Goal: Task Accomplishment & Management: Complete application form

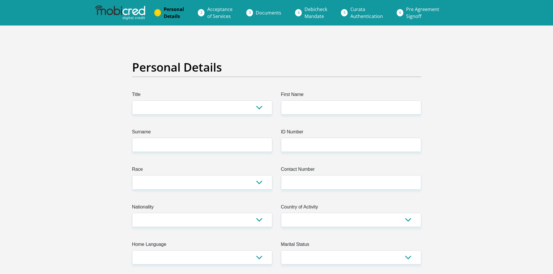
drag, startPoint x: 96, startPoint y: 21, endPoint x: 124, endPoint y: 20, distance: 27.9
click at [124, 20] on ol "Personal Details Acceptance of Services Documents Debicheck Mandate Curata Auth…" at bounding box center [276, 13] width 553 height 26
click at [170, 113] on select "Mr Ms Mrs Dr [PERSON_NAME]" at bounding box center [202, 107] width 140 height 14
select select "Mr"
click at [132, 100] on select "Mr Ms Mrs Dr [PERSON_NAME]" at bounding box center [202, 107] width 140 height 14
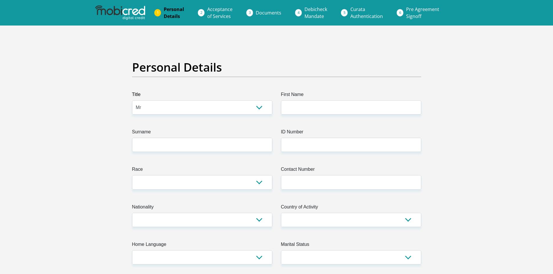
drag, startPoint x: 305, startPoint y: 94, endPoint x: 302, endPoint y: 110, distance: 16.2
click at [304, 99] on label "First Name" at bounding box center [351, 95] width 140 height 9
click at [304, 100] on input "First Name" at bounding box center [351, 107] width 140 height 14
click at [302, 110] on input "First Name" at bounding box center [351, 107] width 140 height 14
type input "Sihle"
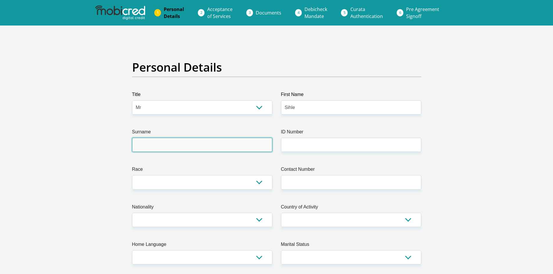
click at [205, 147] on input "Surname" at bounding box center [202, 145] width 140 height 14
type input "Kuzwayo"
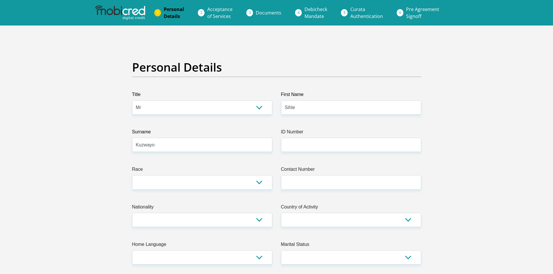
drag, startPoint x: 280, startPoint y: 147, endPoint x: 295, endPoint y: 147, distance: 14.8
click at [283, 147] on div "ID Number Please input valid ID number" at bounding box center [351, 141] width 149 height 24
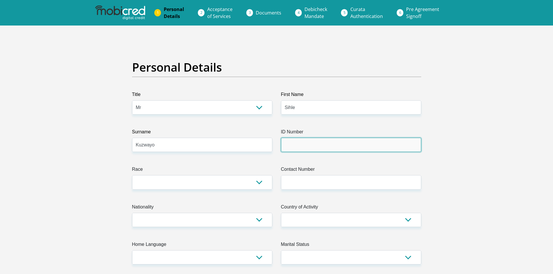
click at [295, 147] on input "ID Number" at bounding box center [351, 145] width 140 height 14
type input "0305165198089"
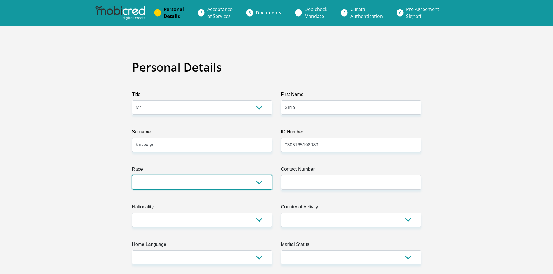
click at [199, 182] on select "Black Coloured Indian White Other" at bounding box center [202, 182] width 140 height 14
select select "1"
click at [132, 175] on select "Black Coloured Indian White Other" at bounding box center [202, 182] width 140 height 14
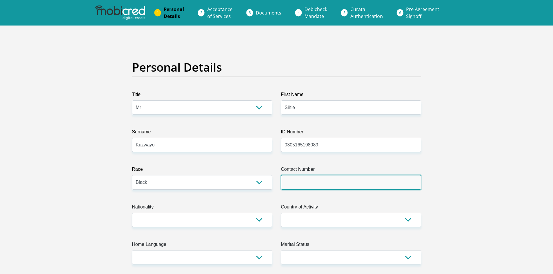
click at [325, 176] on input "Contact Number" at bounding box center [351, 182] width 140 height 14
type input "0680843130"
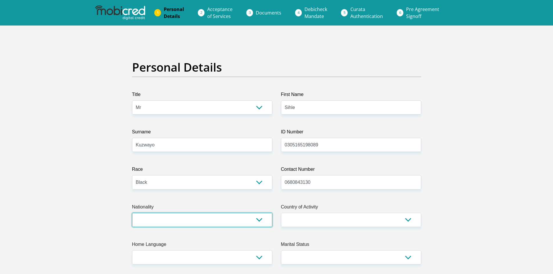
click at [240, 223] on select "[GEOGRAPHIC_DATA] [GEOGRAPHIC_DATA] [GEOGRAPHIC_DATA] [GEOGRAPHIC_DATA] [GEOGRA…" at bounding box center [202, 220] width 140 height 14
select select "ZAF"
click at [132, 213] on select "[GEOGRAPHIC_DATA] [GEOGRAPHIC_DATA] [GEOGRAPHIC_DATA] [GEOGRAPHIC_DATA] [GEOGRA…" at bounding box center [202, 220] width 140 height 14
click at [313, 212] on label "Country of Activity" at bounding box center [351, 208] width 140 height 9
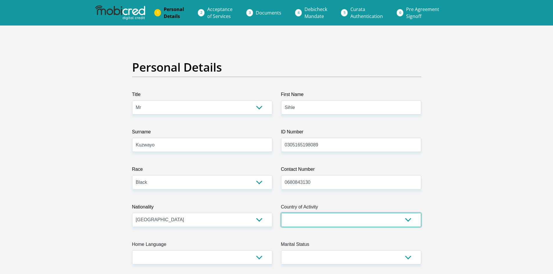
click at [313, 213] on select "[GEOGRAPHIC_DATA] [GEOGRAPHIC_DATA] [GEOGRAPHIC_DATA] [GEOGRAPHIC_DATA] [GEOGRA…" at bounding box center [351, 220] width 140 height 14
click at [314, 215] on select "[GEOGRAPHIC_DATA] [GEOGRAPHIC_DATA] [GEOGRAPHIC_DATA] [GEOGRAPHIC_DATA] [GEOGRA…" at bounding box center [351, 220] width 140 height 14
select select "ZAF"
click at [312, 221] on select "[GEOGRAPHIC_DATA] [GEOGRAPHIC_DATA] [GEOGRAPHIC_DATA] [GEOGRAPHIC_DATA] [GEOGRA…" at bounding box center [351, 220] width 140 height 14
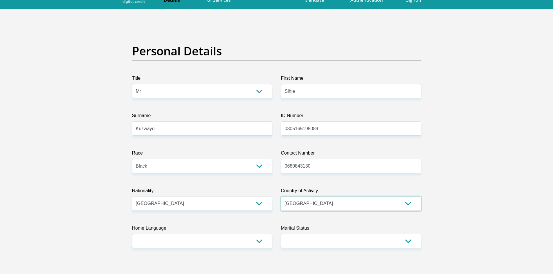
scroll to position [29, 0]
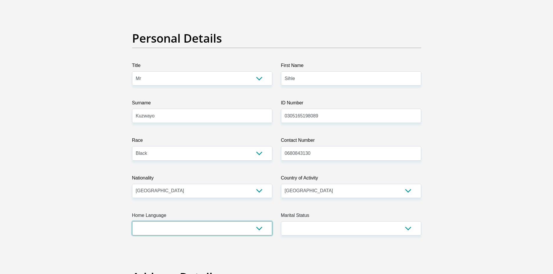
click at [194, 224] on select "Afrikaans English Sepedi South Ndebele Southern Sotho Swati Tsonga Tswana Venda…" at bounding box center [202, 228] width 140 height 14
select select "[DATE]"
click at [132, 221] on select "Afrikaans English Sepedi South Ndebele Southern Sotho Swati Tsonga Tswana Venda…" at bounding box center [202, 228] width 140 height 14
click at [316, 217] on label "Marital Status" at bounding box center [351, 216] width 140 height 9
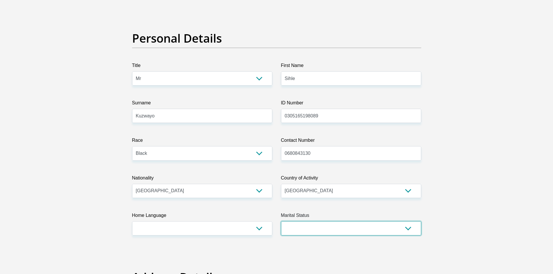
click at [316, 221] on select "Married ANC Single Divorced Widowed Married COP or Customary Law" at bounding box center [351, 228] width 140 height 14
click at [317, 223] on select "Married ANC Single Divorced Widowed Married COP or Customary Law" at bounding box center [351, 228] width 140 height 14
select select "2"
click at [281, 221] on select "Married ANC Single Divorced Widowed Married COP or Customary Law" at bounding box center [351, 228] width 140 height 14
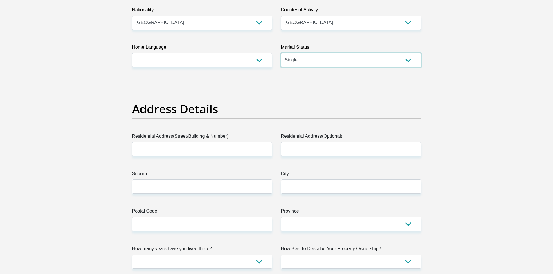
scroll to position [203, 0]
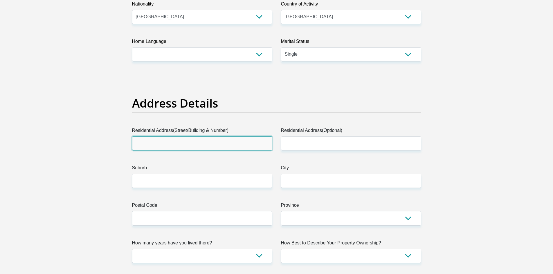
click at [206, 145] on input "Residential Address(Street/Building & Number)" at bounding box center [202, 143] width 140 height 14
type input "[STREET_ADDRESS]"
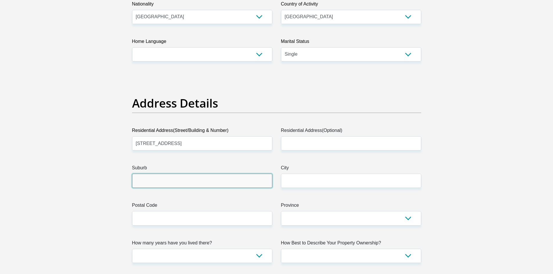
click at [256, 186] on input "Suburb" at bounding box center [202, 181] width 140 height 14
type input "Devland"
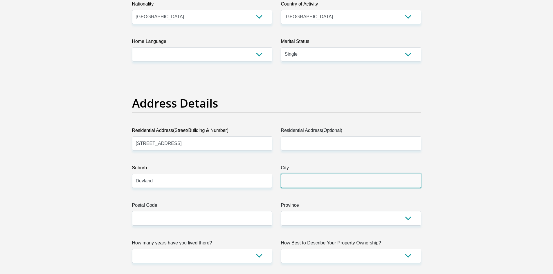
click at [307, 185] on input "City" at bounding box center [351, 181] width 140 height 14
type input "[GEOGRAPHIC_DATA]"
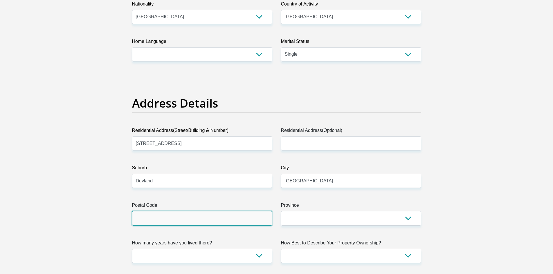
click at [232, 224] on input "Postal Code" at bounding box center [202, 218] width 140 height 14
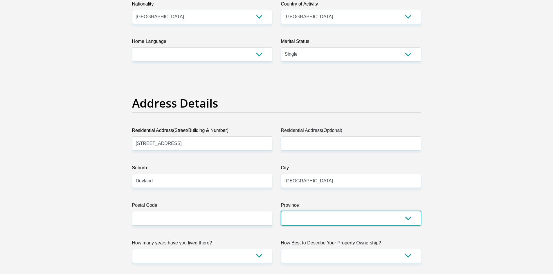
click at [321, 214] on select "Eastern Cape Free State [GEOGRAPHIC_DATA] [GEOGRAPHIC_DATA][DATE] [GEOGRAPHIC_D…" at bounding box center [351, 218] width 140 height 14
select select "Gauteng"
click at [281, 211] on select "Eastern Cape Free State [GEOGRAPHIC_DATA] [GEOGRAPHIC_DATA][DATE] [GEOGRAPHIC_D…" at bounding box center [351, 218] width 140 height 14
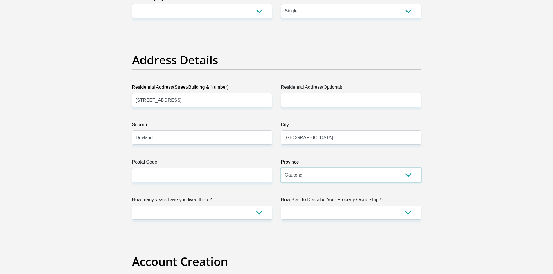
scroll to position [319, 0]
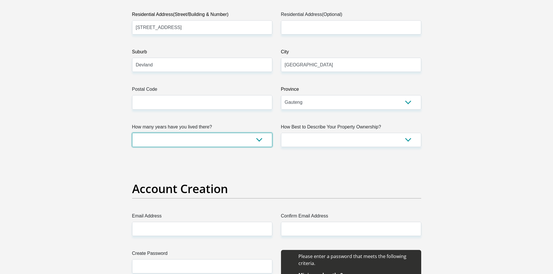
click at [195, 144] on select "less than 1 year 1-3 years 3-5 years 5+ years" at bounding box center [202, 140] width 140 height 14
select select "5"
click at [132, 133] on select "less than 1 year 1-3 years 3-5 years 5+ years" at bounding box center [202, 140] width 140 height 14
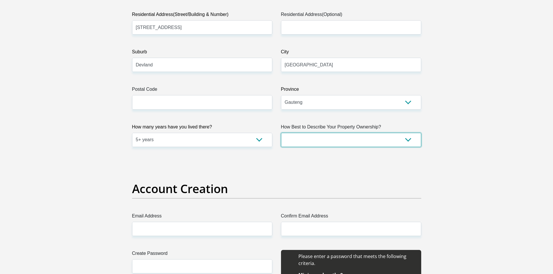
click at [327, 139] on select "Owned Rented Family Owned Company Dwelling" at bounding box center [351, 140] width 140 height 14
select select "parents"
click at [281, 133] on select "Owned Rented Family Owned Company Dwelling" at bounding box center [351, 140] width 140 height 14
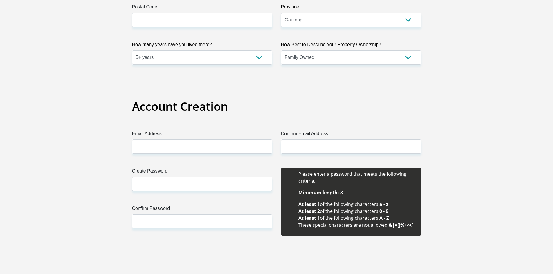
scroll to position [406, 0]
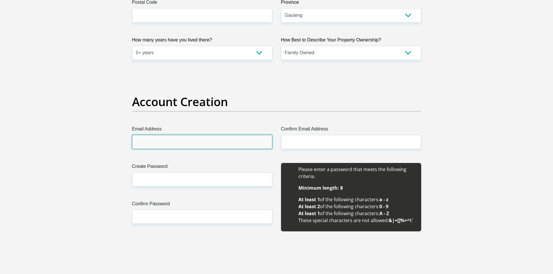
click at [191, 148] on input "Email Address" at bounding box center [202, 142] width 140 height 14
paste input "[EMAIL_ADDRESS][DOMAIN_NAME]"
type input "[EMAIL_ADDRESS][DOMAIN_NAME]"
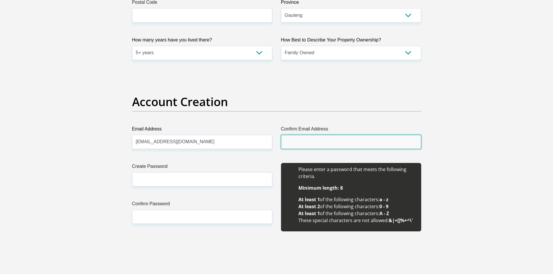
click at [312, 140] on input "Confirm Email Address" at bounding box center [351, 142] width 140 height 14
paste input "[EMAIL_ADDRESS][DOMAIN_NAME]"
type input "[EMAIL_ADDRESS][DOMAIN_NAME]"
click at [176, 187] on div "Create Password Please input valid password Confirm Password" at bounding box center [202, 200] width 149 height 75
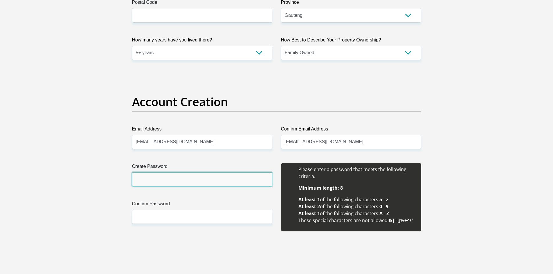
click at [183, 182] on input "Create Password" at bounding box center [202, 179] width 140 height 14
type input "D"
click at [183, 182] on input "SeeKay@1603" at bounding box center [202, 179] width 140 height 14
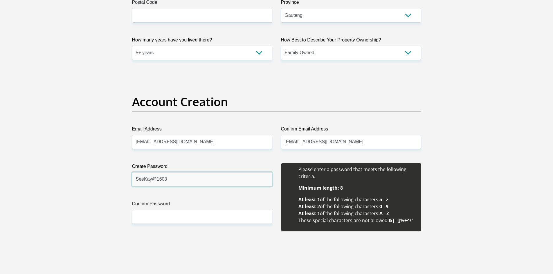
type input "SeeKay@1603"
click at [190, 225] on div "Create Password SeeKay@1603 Please input valid password Confirm Password" at bounding box center [202, 200] width 149 height 75
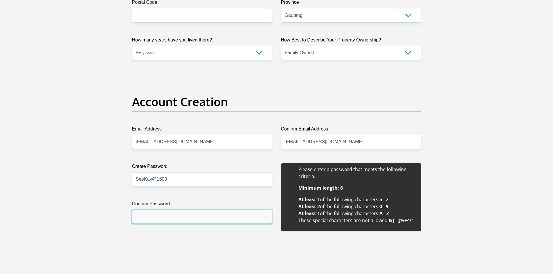
click at [185, 218] on input "Confirm Password" at bounding box center [202, 217] width 140 height 14
paste input "SeeKay@1603"
type input "SeeKay@1603"
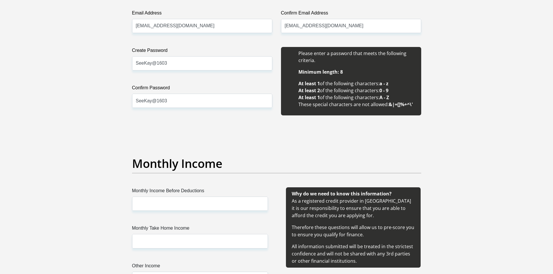
scroll to position [610, 0]
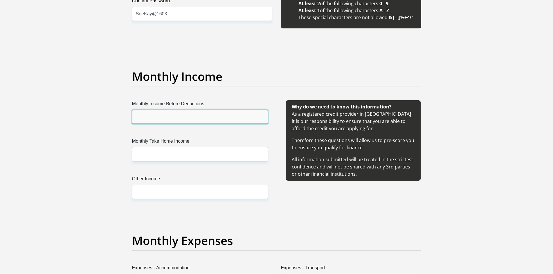
click at [203, 114] on input "Monthly Income Before Deductions" at bounding box center [200, 117] width 136 height 14
type input "8000"
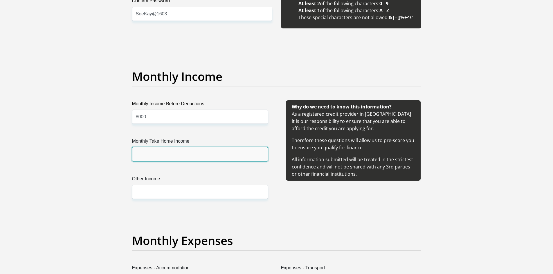
click at [190, 151] on input "Monthly Take Home Income" at bounding box center [200, 154] width 136 height 14
type input "5000"
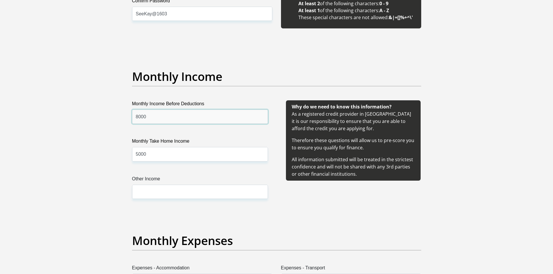
drag, startPoint x: 138, startPoint y: 122, endPoint x: 104, endPoint y: 116, distance: 34.2
type input "6000"
drag, startPoint x: 102, startPoint y: 137, endPoint x: 134, endPoint y: 167, distance: 44.0
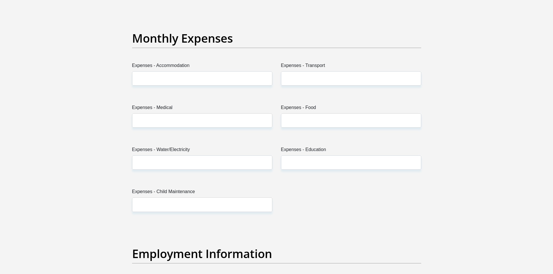
scroll to position [813, 0]
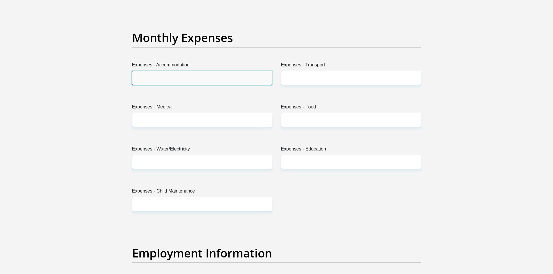
click at [190, 73] on input "Expenses - Accommodation" at bounding box center [202, 78] width 140 height 14
type input "0"
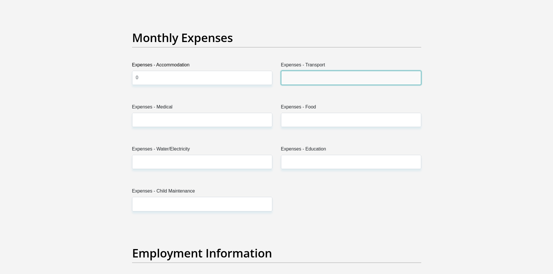
click at [311, 80] on input "Expenses - Transport" at bounding box center [351, 78] width 140 height 14
type input "1200"
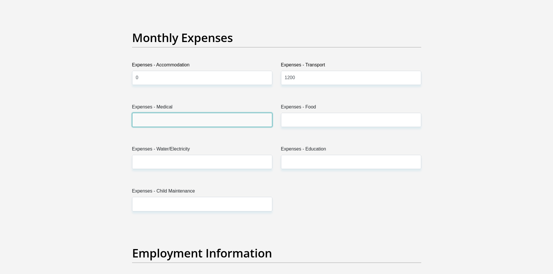
click at [223, 125] on input "Expenses - Medical" at bounding box center [202, 120] width 140 height 14
type input "0"
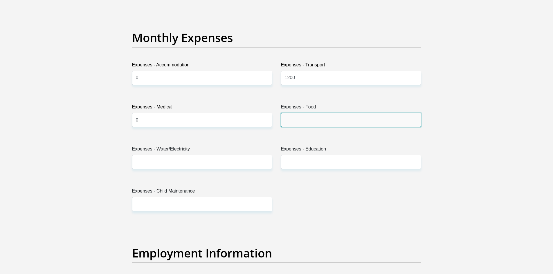
click at [320, 116] on input "Expenses - Food" at bounding box center [351, 120] width 140 height 14
type input "0"
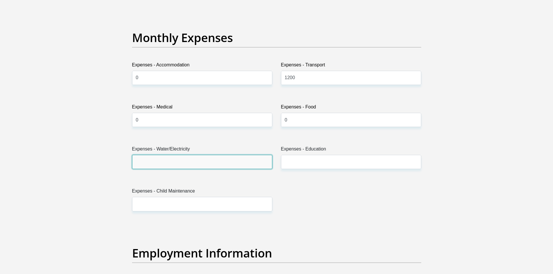
click at [150, 169] on input "Expenses - Water/Electricity" at bounding box center [202, 162] width 140 height 14
type input "0"
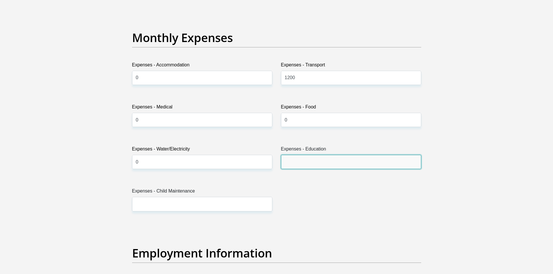
click at [324, 165] on input "Expenses - Education" at bounding box center [351, 162] width 140 height 14
type input "0"
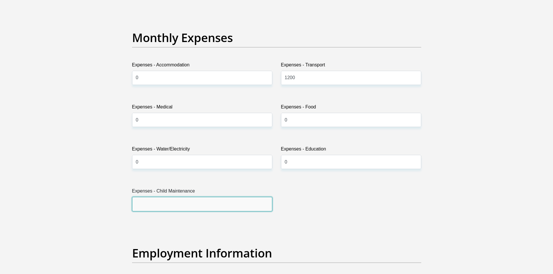
click at [257, 210] on input "Expenses - Child Maintenance" at bounding box center [202, 204] width 140 height 14
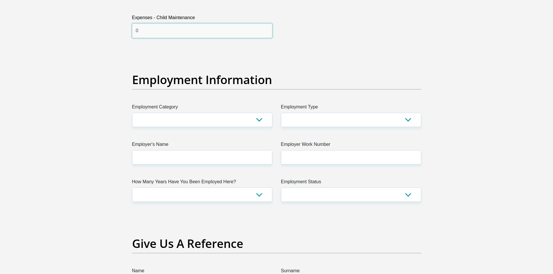
scroll to position [987, 0]
type input "0"
click at [188, 109] on label "Employment Category" at bounding box center [202, 107] width 140 height 9
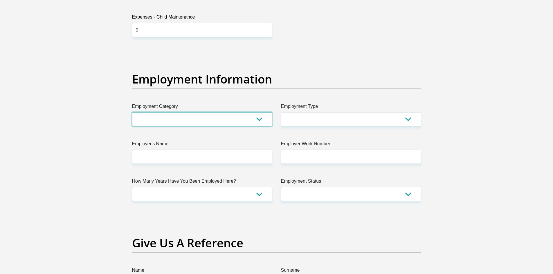
click at [188, 112] on select "AGRICULTURE ALCOHOL & TOBACCO CONSTRUCTION MATERIALS METALLURGY EQUIPMENT FOR R…" at bounding box center [202, 119] width 140 height 14
click at [187, 115] on select "AGRICULTURE ALCOHOL & TOBACCO CONSTRUCTION MATERIALS METALLURGY EQUIPMENT FOR R…" at bounding box center [202, 119] width 140 height 14
click at [86, 161] on section "Personal Details Title Mr Ms Mrs Dr [PERSON_NAME] First Name Sihle Surname [PER…" at bounding box center [276, 50] width 553 height 2023
click at [221, 113] on select "AGRICULTURE ALCOHOL & TOBACCO CONSTRUCTION MATERIALS METALLURGY EQUIPMENT FOR R…" at bounding box center [202, 119] width 140 height 14
click at [8, 199] on section "Personal Details Title Mr Ms Mrs Dr [PERSON_NAME] First Name Sihle Surname [PER…" at bounding box center [276, 50] width 553 height 2023
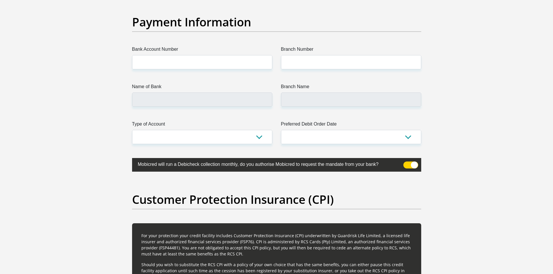
scroll to position [1335, 0]
click at [358, 129] on label "Preferred Debit Order Date" at bounding box center [351, 124] width 140 height 9
click at [358, 130] on select "1st 2nd 3rd 4th 5th 7th 18th 19th 20th 21st 22nd 23rd 24th 25th 26th 27th 28th …" at bounding box center [351, 137] width 140 height 14
click at [359, 136] on select "1st 2nd 3rd 4th 5th 7th 18th 19th 20th 21st 22nd 23rd 24th 25th 26th 27th 28th …" at bounding box center [351, 137] width 140 height 14
select select "26"
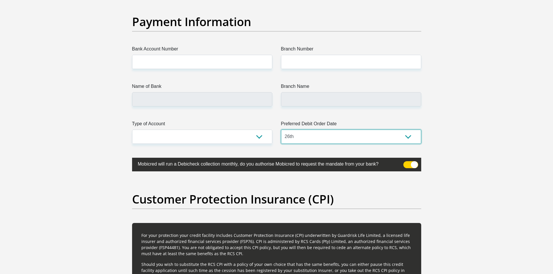
click at [281, 130] on select "1st 2nd 3rd 4th 5th 7th 18th 19th 20th 21st 22nd 23rd 24th 25th 26th 27th 28th …" at bounding box center [351, 137] width 140 height 14
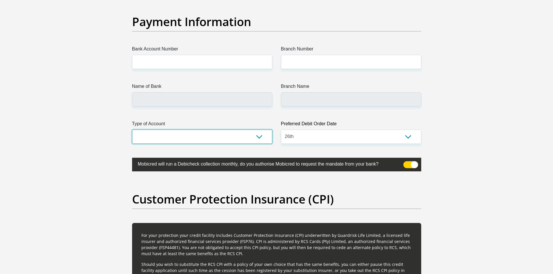
click at [222, 138] on select "Cheque Savings" at bounding box center [202, 137] width 140 height 14
click at [132, 130] on select "Cheque Savings" at bounding box center [202, 137] width 140 height 14
click at [221, 130] on select "Cheque Savings" at bounding box center [202, 137] width 140 height 14
select select "CUR"
click at [132, 130] on select "Cheque Savings" at bounding box center [202, 137] width 140 height 14
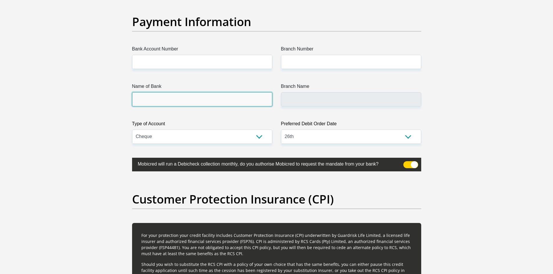
click at [216, 101] on input "Name of Bank" at bounding box center [202, 99] width 140 height 14
click at [219, 104] on input "Name of Bank" at bounding box center [202, 99] width 140 height 14
click at [213, 68] on input "Bank Account Number" at bounding box center [202, 62] width 140 height 14
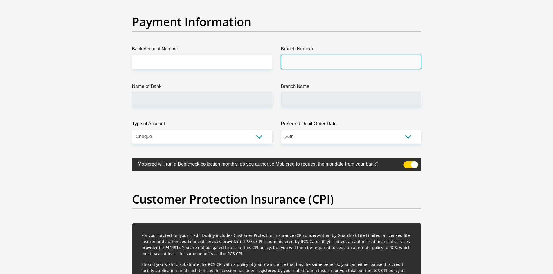
click at [310, 57] on input "Branch Number" at bounding box center [351, 62] width 140 height 14
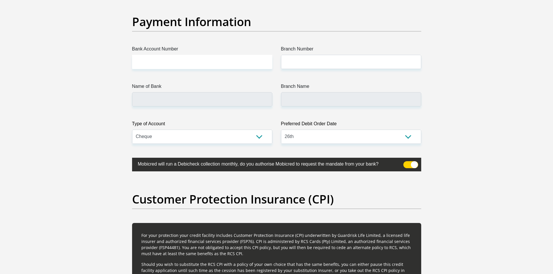
click at [320, 89] on label "Branch Name" at bounding box center [351, 87] width 140 height 9
click at [320, 92] on input "Branch Name" at bounding box center [351, 99] width 140 height 14
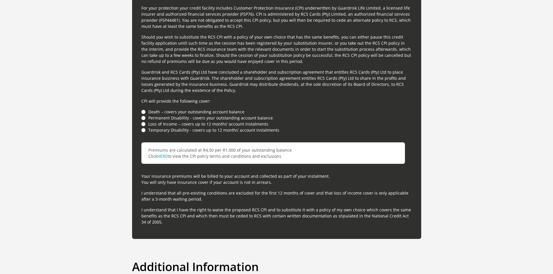
scroll to position [1567, 0]
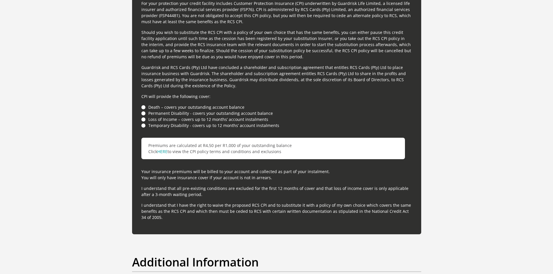
click at [144, 108] on li "Death – covers your outstanding account balance" at bounding box center [276, 107] width 271 height 6
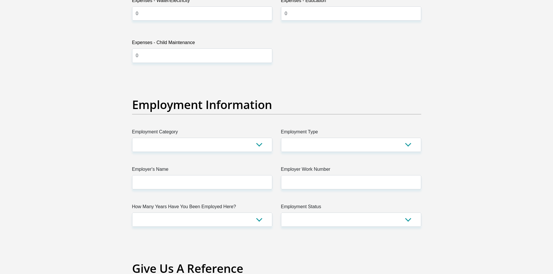
scroll to position [958, 0]
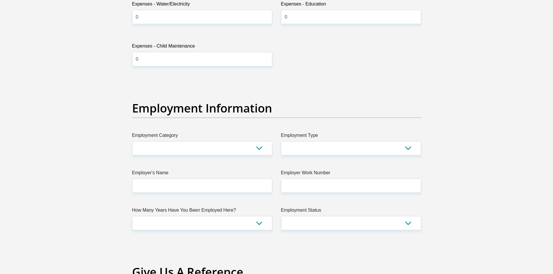
click at [66, 141] on section "Personal Details Title Mr Ms Mrs Dr [PERSON_NAME] First Name Sihle Surname [PER…" at bounding box center [276, 79] width 553 height 2023
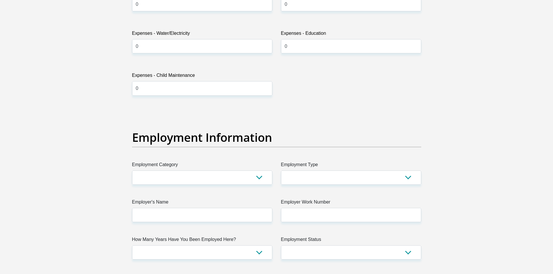
scroll to position [929, 0]
click at [341, 172] on select "College/Lecturer Craft Seller Creative Driver Executive Farmer Forces - Non Com…" at bounding box center [351, 177] width 140 height 14
select select "Student"
click at [281, 170] on select "College/Lecturer Craft Seller Creative Driver Executive Farmer Forces - Non Com…" at bounding box center [351, 177] width 140 height 14
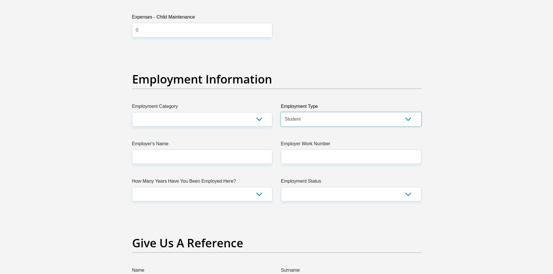
scroll to position [1016, 0]
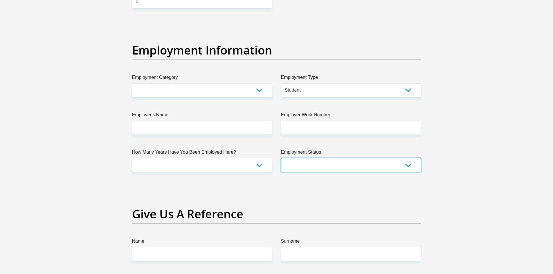
click at [351, 163] on select "Permanent/Full-time Part-time/Casual [DEMOGRAPHIC_DATA] Worker Self-Employed Ho…" at bounding box center [351, 165] width 140 height 14
select select "7"
click at [281, 158] on select "Permanent/Full-time Part-time/Casual [DEMOGRAPHIC_DATA] Worker Self-Employed Ho…" at bounding box center [351, 165] width 140 height 14
click at [271, 206] on div "Title Mr Ms Mrs Dr [PERSON_NAME] First Name Sihle Surname [PERSON_NAME] ID Numb…" at bounding box center [277, 19] width 298 height 1889
click at [165, 84] on select "AGRICULTURE ALCOHOL & TOBACCO CONSTRUCTION MATERIALS METALLURGY EQUIPMENT FOR R…" at bounding box center [202, 90] width 140 height 14
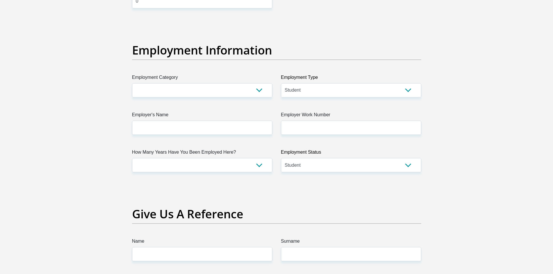
click at [26, 242] on section "Personal Details Title Mr Ms Mrs Dr [PERSON_NAME] First Name Sihle Surname [PER…" at bounding box center [276, 21] width 553 height 2023
click at [182, 155] on label "How Many Years Have You Been Employed Here?" at bounding box center [202, 153] width 140 height 9
click at [184, 163] on select "less than 1 year 1-3 years 3-5 years 5+ years" at bounding box center [202, 165] width 140 height 14
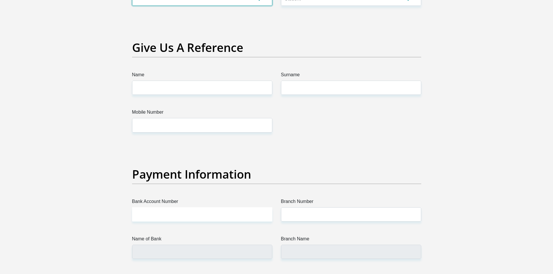
scroll to position [1190, 0]
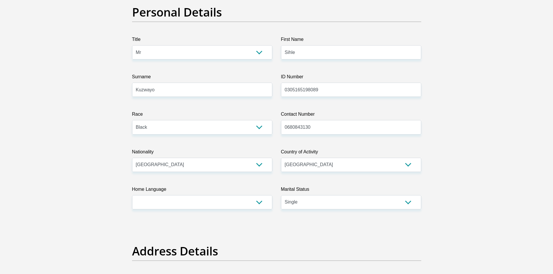
scroll to position [0, 0]
